Goal: Transaction & Acquisition: Purchase product/service

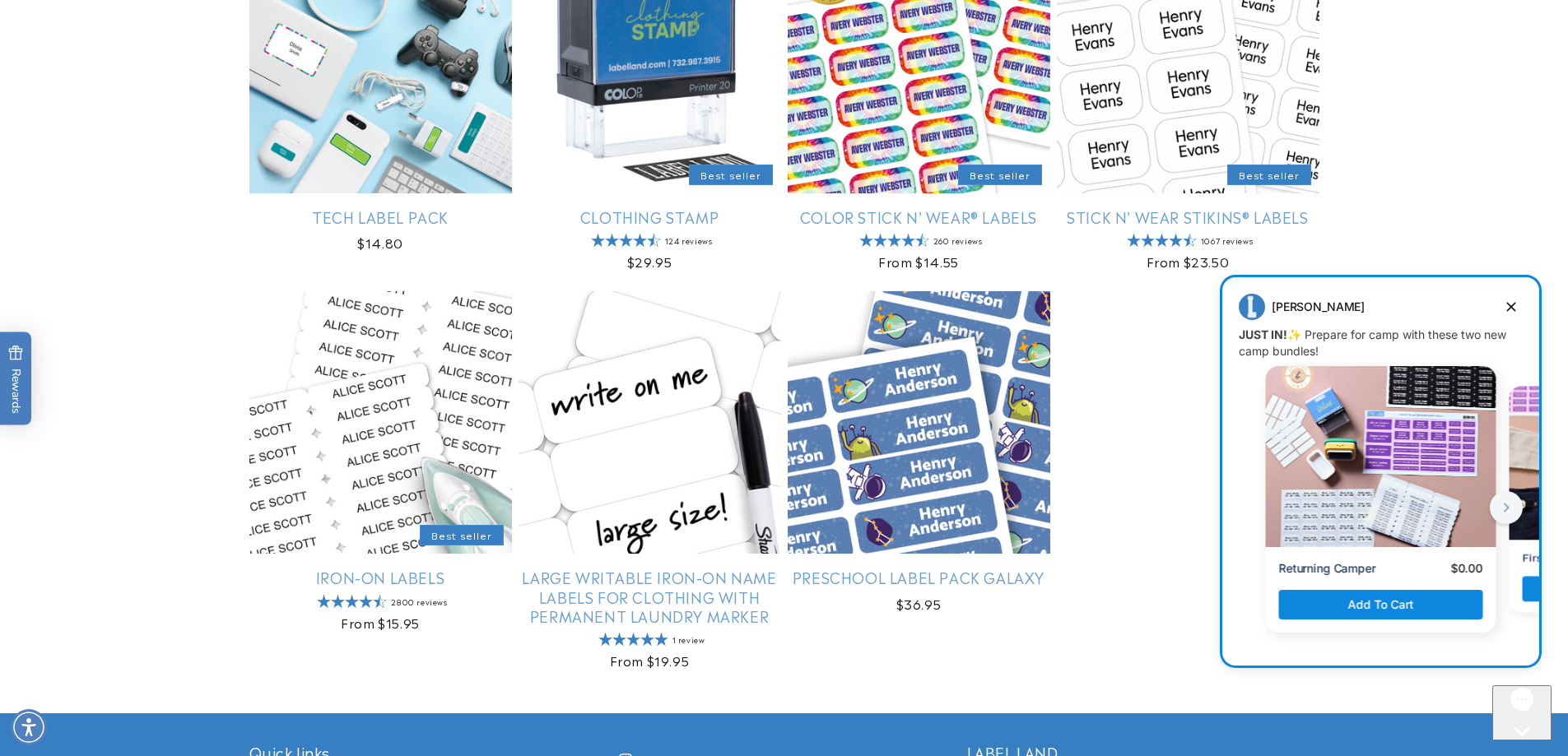
scroll to position [1878, 0]
